Goal: Transaction & Acquisition: Purchase product/service

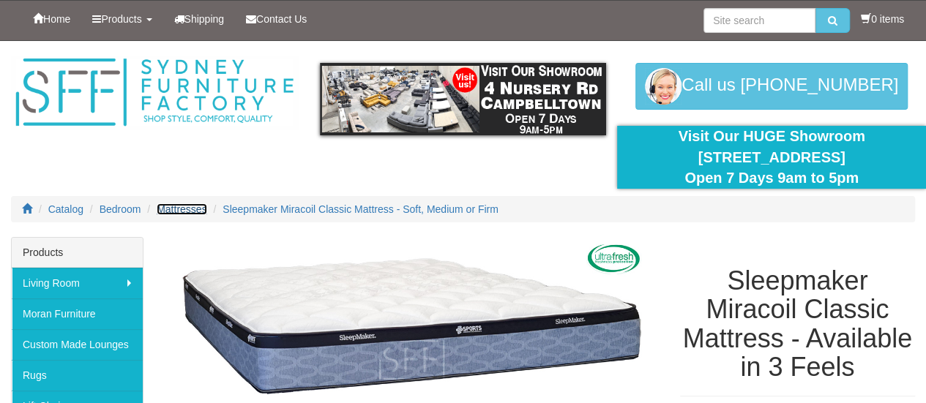
click at [181, 204] on span "Mattresses" at bounding box center [182, 210] width 50 height 12
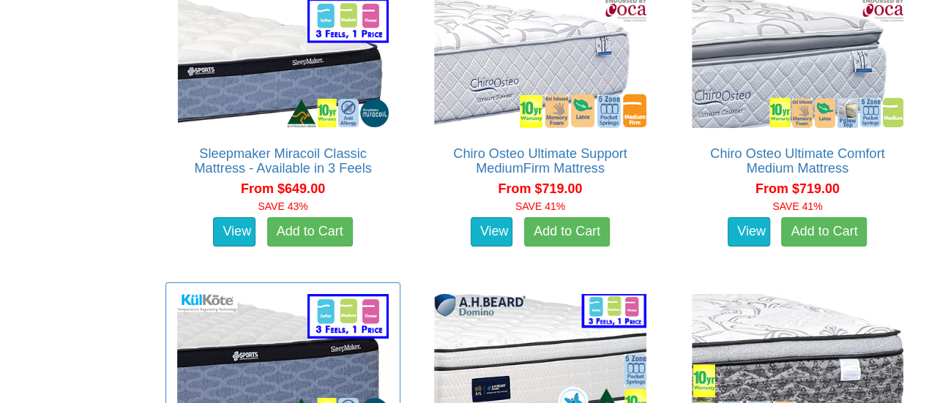
scroll to position [2343, 0]
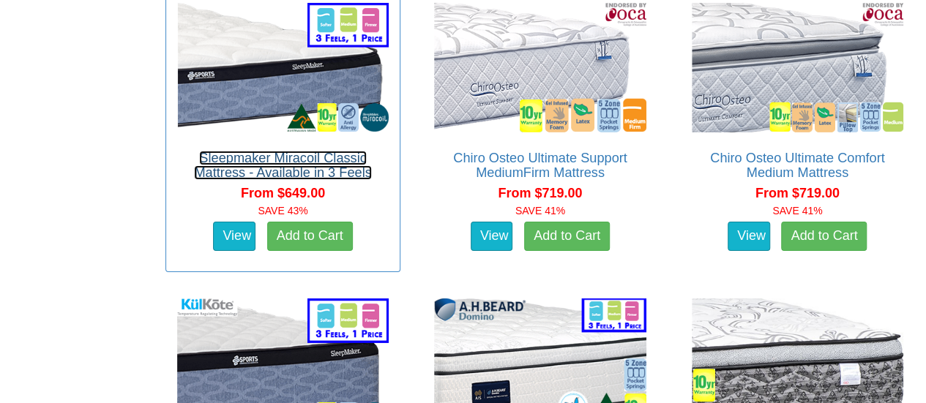
click at [261, 168] on link "Sleepmaker Miracoil Classic Mattress - Available in 3 Feels" at bounding box center [282, 165] width 177 height 29
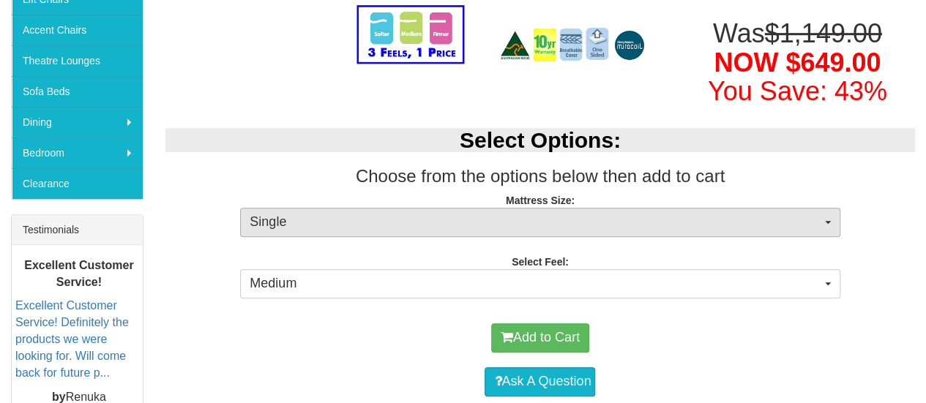
scroll to position [439, 0]
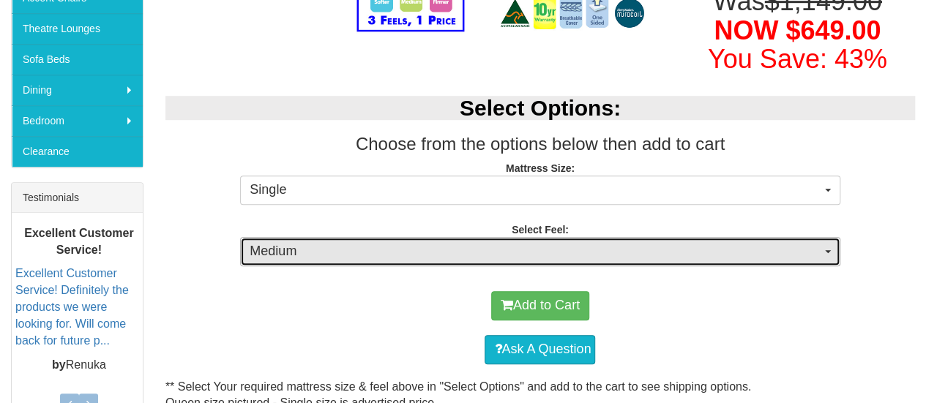
click at [829, 251] on span "button" at bounding box center [828, 251] width 6 height 3
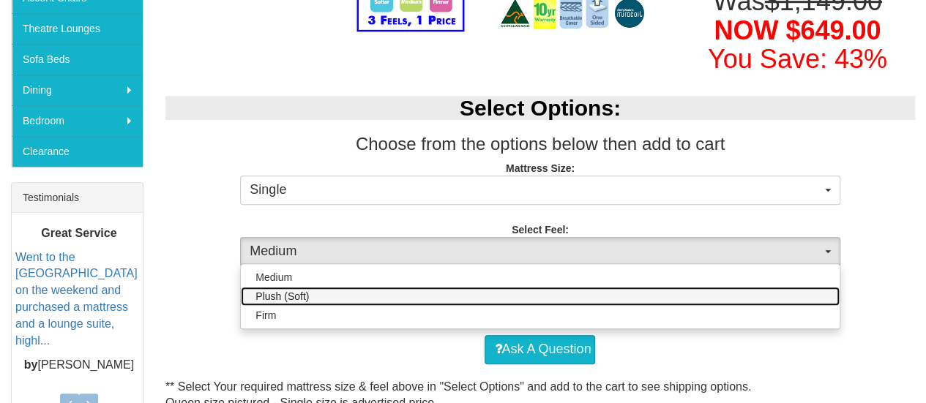
click at [803, 298] on link "Plush (Soft)" at bounding box center [540, 296] width 598 height 19
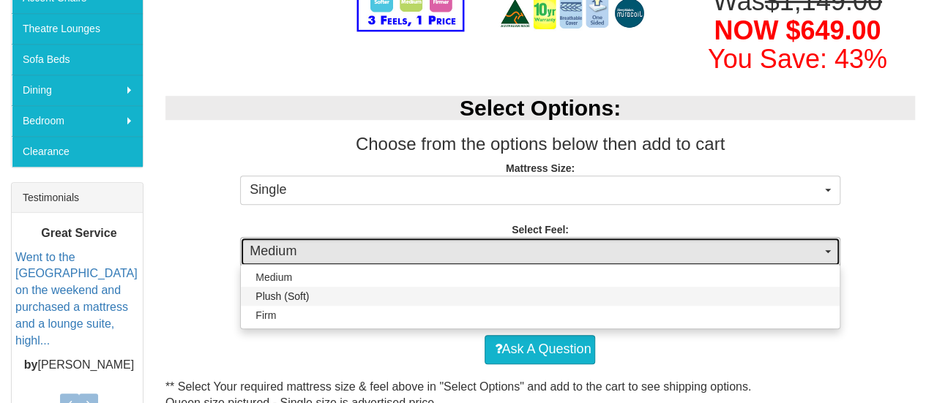
select select "1379"
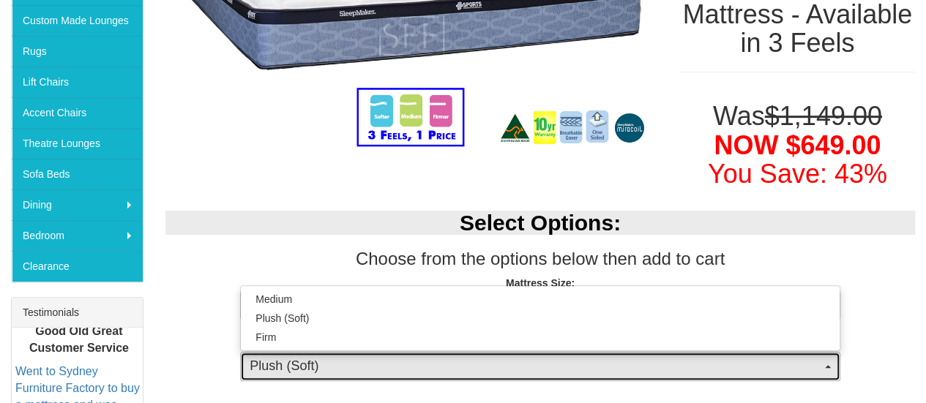
scroll to position [0, 0]
